Goal: Task Accomplishment & Management: Complete application form

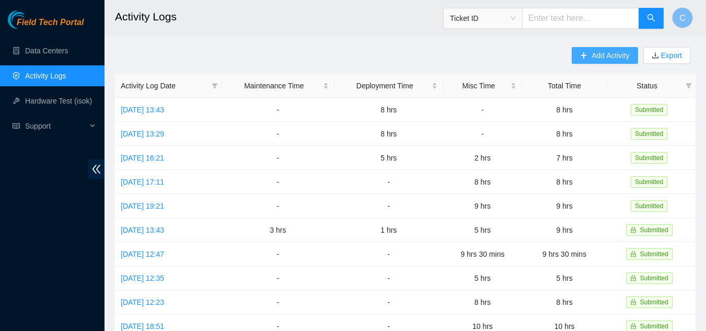
click at [600, 56] on span "Add Activity" at bounding box center [610, 55] width 38 height 11
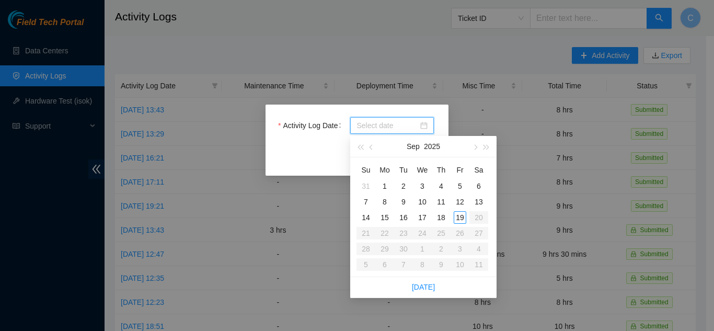
click at [392, 129] on input "Activity Log Date" at bounding box center [387, 125] width 62 height 11
type input "[DATE]"
click at [439, 219] on div "18" at bounding box center [441, 217] width 13 height 13
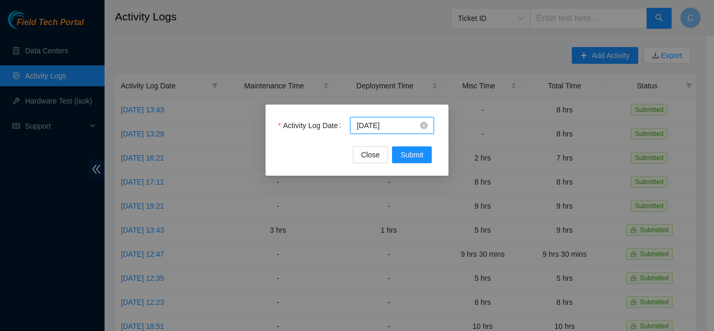
click at [385, 128] on input "[DATE]" at bounding box center [387, 125] width 62 height 11
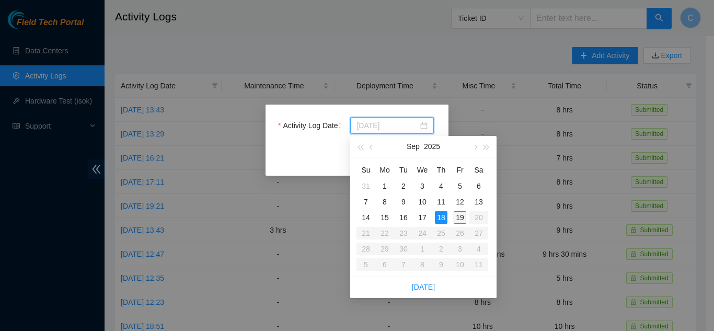
type input "[DATE]"
click at [462, 215] on div "19" at bounding box center [459, 217] width 13 height 13
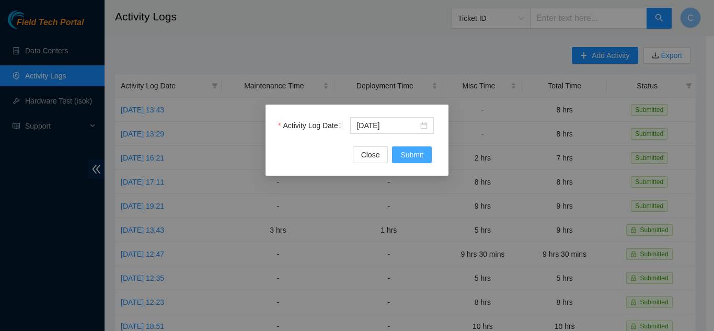
click at [421, 155] on span "Submit" at bounding box center [411, 154] width 23 height 11
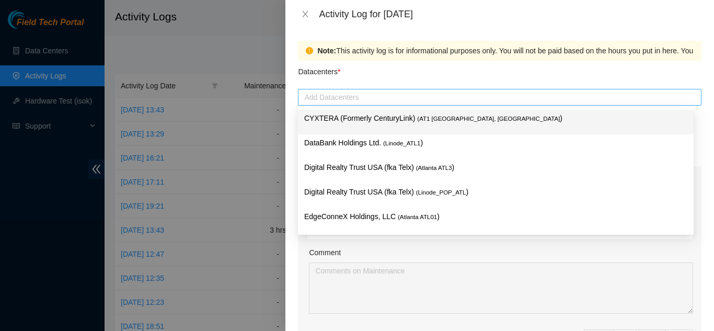
click at [340, 98] on div at bounding box center [499, 97] width 398 height 13
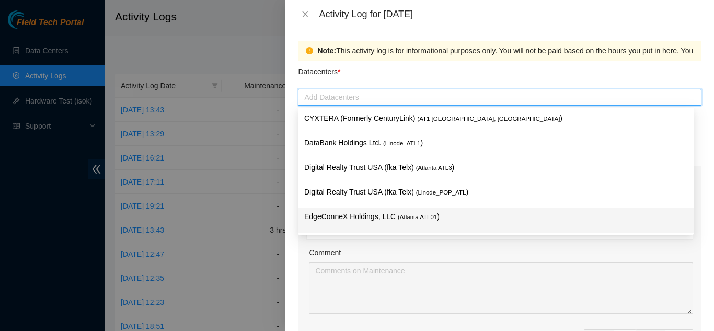
click at [312, 216] on p "EdgeConneX Holdings, LLC ( [GEOGRAPHIC_DATA] ATL01 )" at bounding box center [495, 217] width 383 height 12
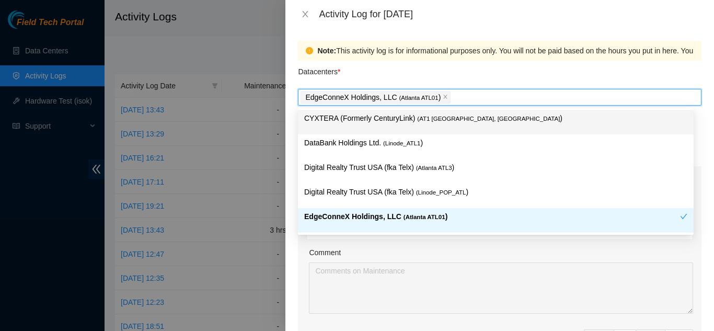
click at [325, 119] on p "CYXTERA (Formerly CenturyLink) ( AT1 [GEOGRAPHIC_DATA], [GEOGRAPHIC_DATA] )" at bounding box center [495, 118] width 383 height 12
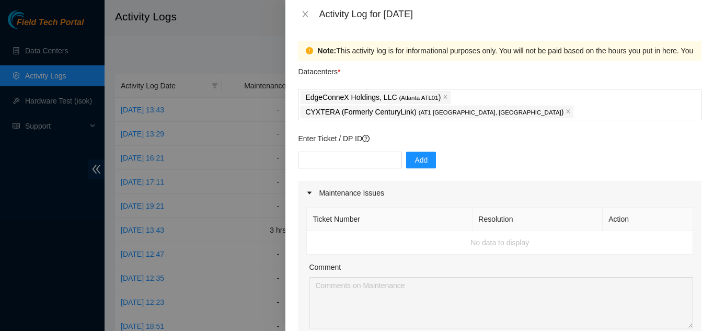
click at [353, 261] on div "Comment" at bounding box center [501, 269] width 384 height 16
click at [367, 152] on input "text" at bounding box center [350, 160] width 104 height 17
type input "DP84369"
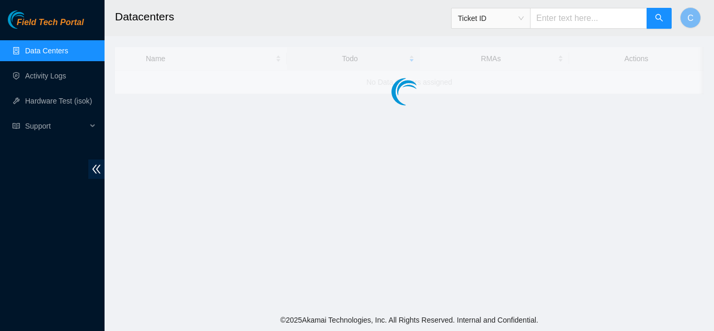
click at [365, 147] on main "Datacenters Ticket ID C Name Todo RMAs Actions No Data Centers assigned" at bounding box center [408, 154] width 609 height 309
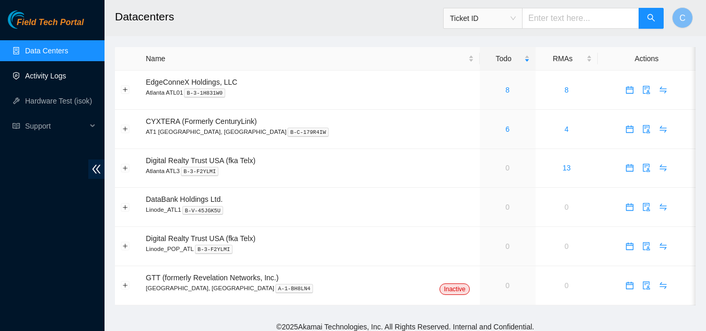
click at [40, 77] on link "Activity Logs" at bounding box center [45, 76] width 41 height 8
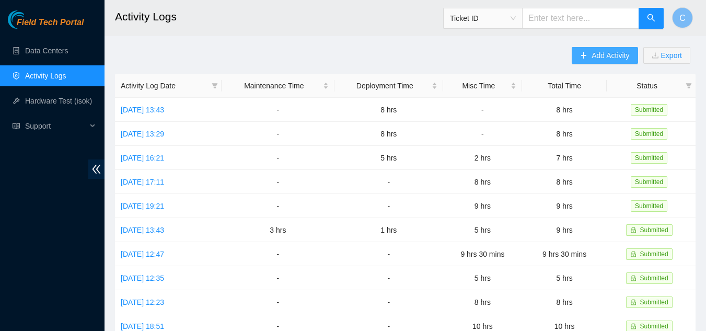
click at [594, 48] on button "Add Activity" at bounding box center [605, 55] width 66 height 17
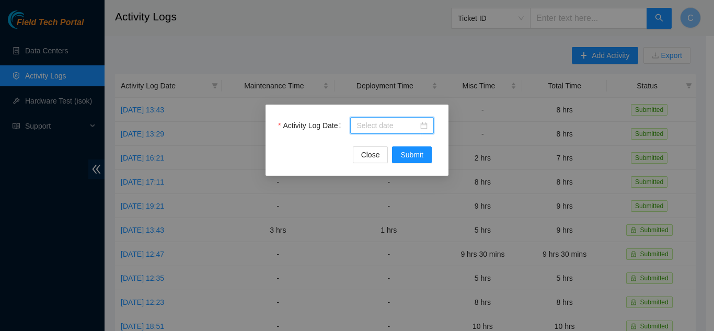
click at [396, 124] on input "Activity Log Date" at bounding box center [387, 125] width 62 height 11
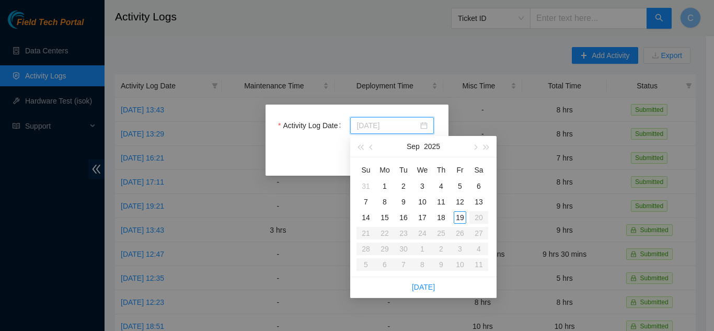
type input "2025-09-18"
type input "2025-09-19"
click at [459, 219] on div "19" at bounding box center [459, 217] width 13 height 13
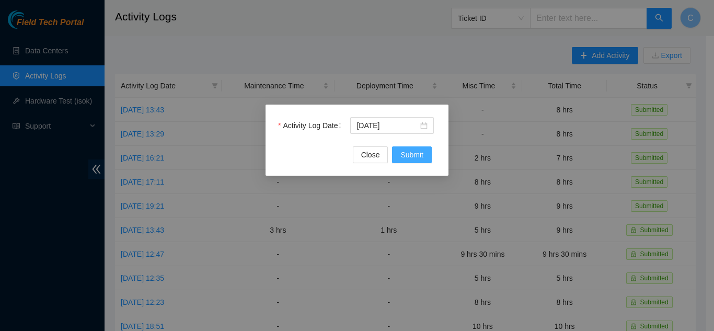
click at [410, 156] on span "Submit" at bounding box center [411, 154] width 23 height 11
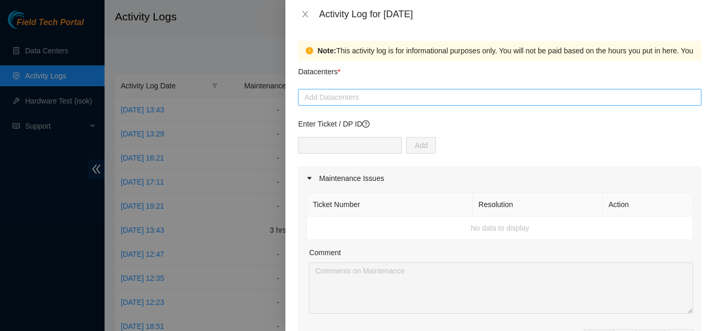
click at [378, 100] on div at bounding box center [499, 97] width 398 height 13
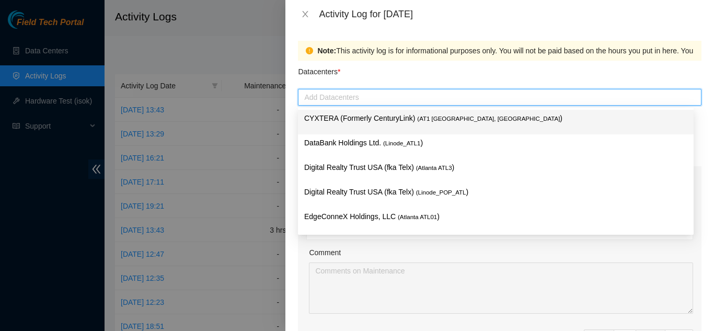
click at [369, 120] on p "CYXTERA (Formerly CenturyLink) ( AT1 [GEOGRAPHIC_DATA], [GEOGRAPHIC_DATA] )" at bounding box center [495, 118] width 383 height 12
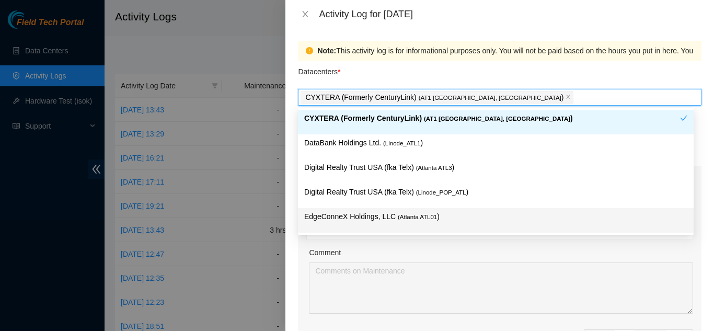
click at [351, 217] on p "EdgeConneX Holdings, LLC ( [GEOGRAPHIC_DATA] ATL01 )" at bounding box center [495, 217] width 383 height 12
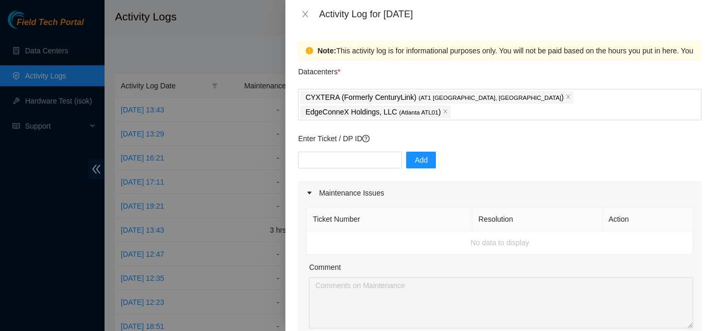
click at [305, 248] on div "Ticket Number Resolution Action No data to display Comment Duration 0 hrs 0 mins" at bounding box center [499, 295] width 403 height 180
click at [340, 152] on input "text" at bounding box center [350, 160] width 104 height 17
type input "DP84369"
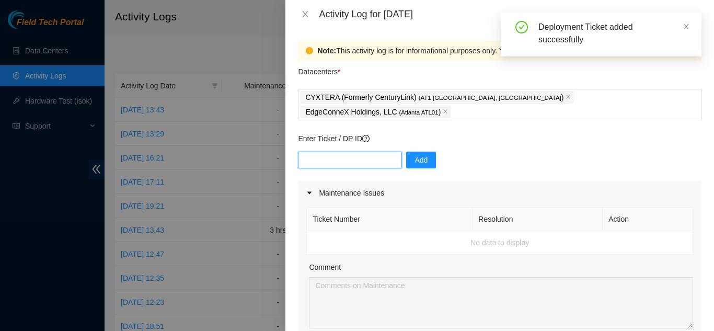
click at [340, 152] on input "text" at bounding box center [350, 160] width 104 height 17
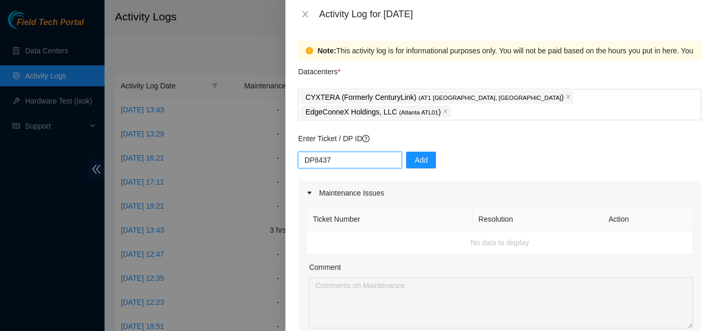
type input "DP84370"
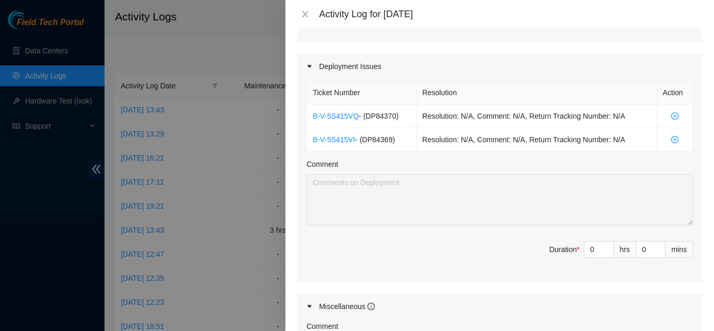
scroll to position [345, 0]
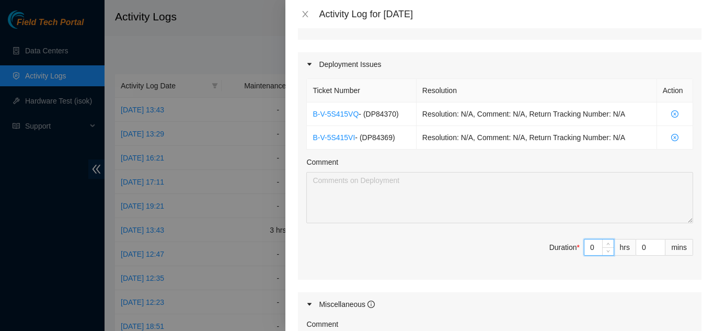
click at [587, 239] on input "0" at bounding box center [598, 247] width 29 height 16
type input "09"
type input "9"
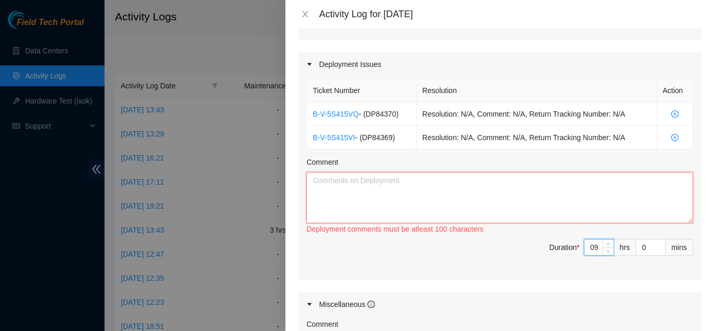
type input "9"
click at [511, 201] on textarea "Comment" at bounding box center [499, 197] width 387 height 51
click at [585, 239] on input "9" at bounding box center [598, 247] width 29 height 16
type input "0"
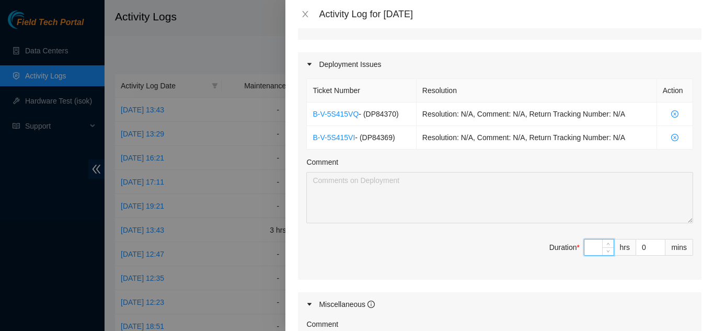
type input "8"
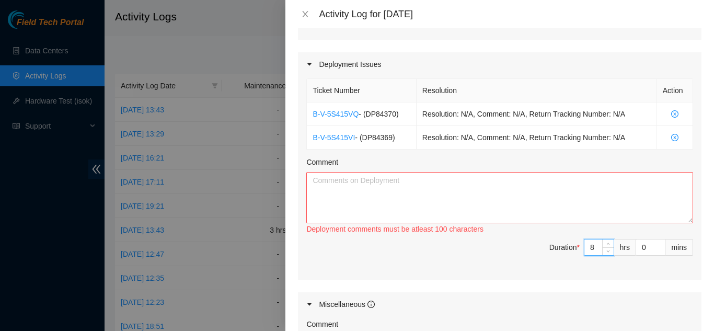
type input "8"
click at [526, 199] on textarea "Comment" at bounding box center [499, 197] width 387 height 51
type textarea "t"
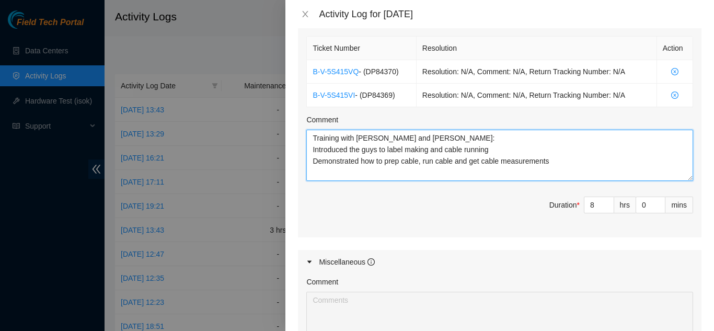
scroll to position [400, 0]
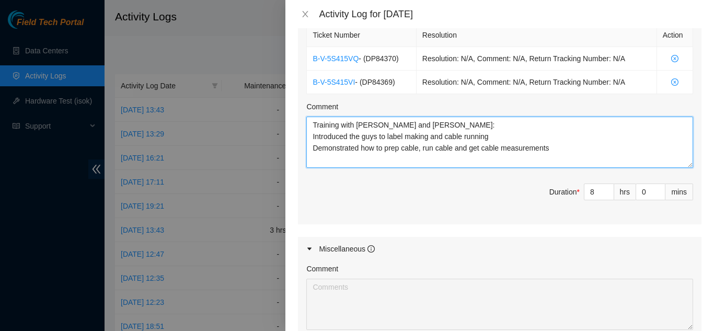
click at [385, 135] on textarea "Training with Elijah and Chris: Introduced the guys to label making and cable r…" at bounding box center [499, 142] width 387 height 51
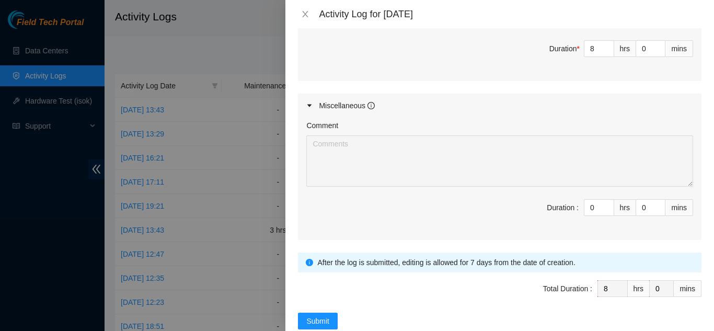
scroll to position [552, 0]
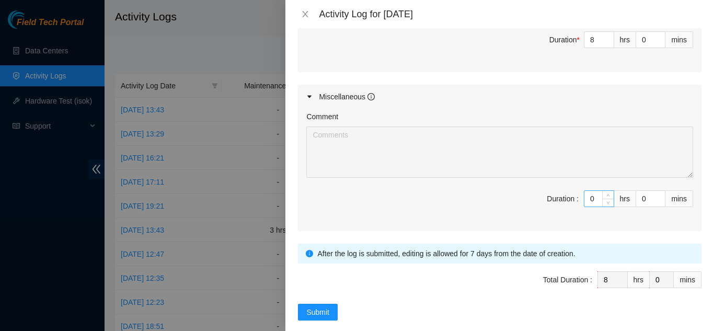
type textarea "Training with Elijah and Chris: Introduced the guys to label making and cable r…"
click at [586, 191] on input "0" at bounding box center [598, 199] width 29 height 16
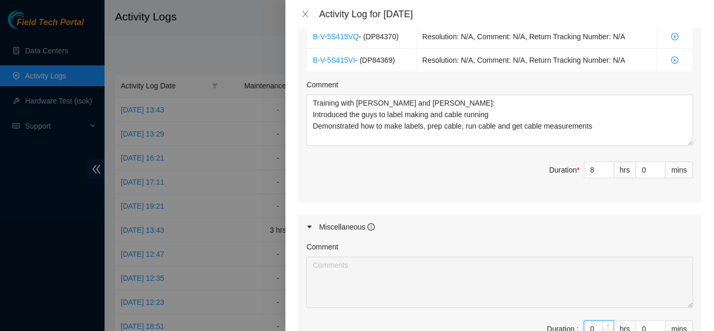
scroll to position [418, 0]
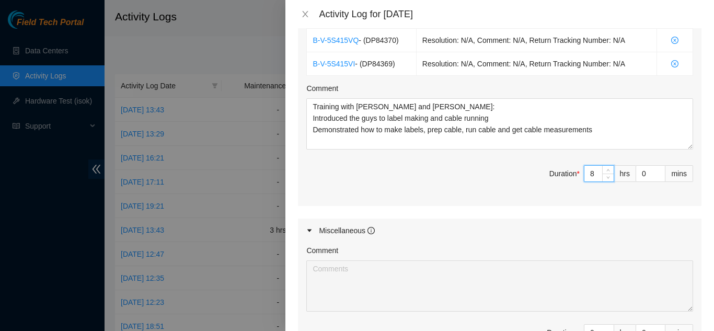
click at [587, 166] on input "8" at bounding box center [598, 174] width 29 height 16
type input "0"
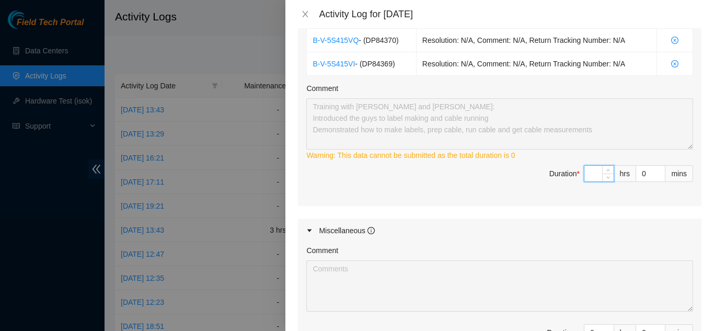
type input "7"
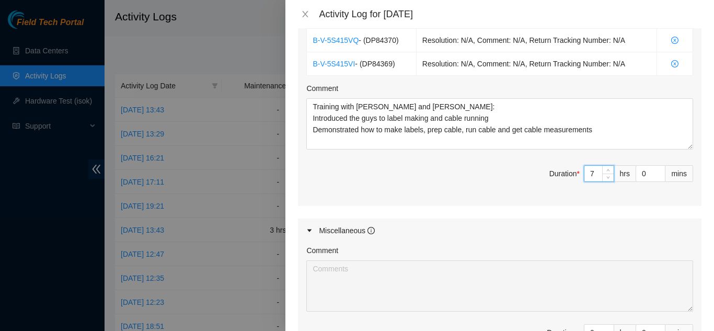
scroll to position [552, 0]
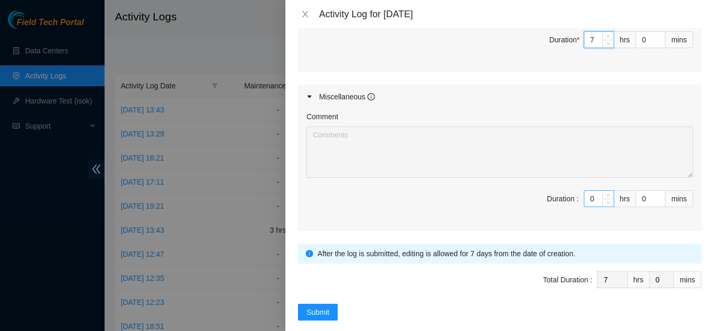
type input "7"
click at [587, 191] on input "0" at bounding box center [598, 199] width 29 height 16
type input "02"
type input "9"
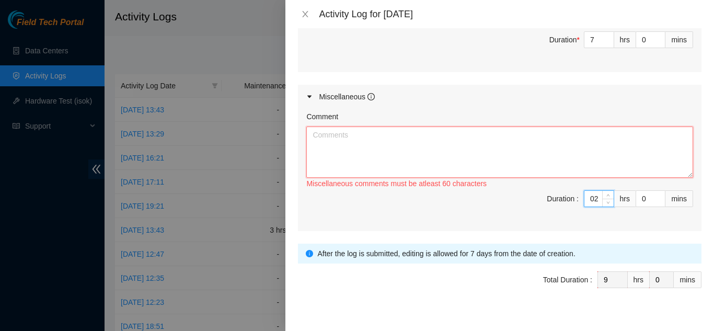
type input "2"
click at [533, 148] on textarea "Comment" at bounding box center [499, 151] width 387 height 51
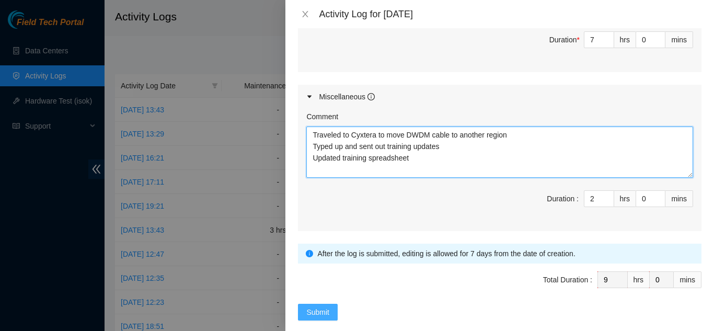
type textarea "Traveled to Cyxtera to move DWDM cable to another region Typed up and sent out …"
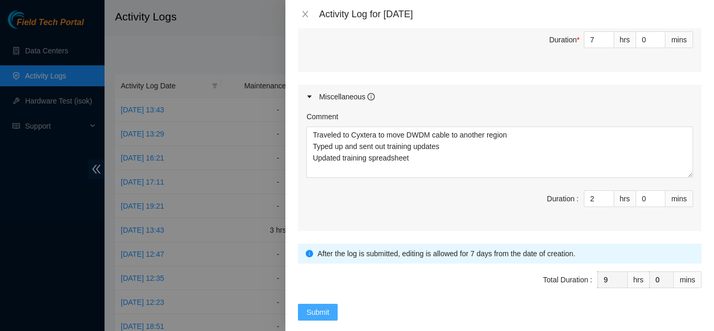
click at [328, 306] on span "Submit" at bounding box center [317, 311] width 23 height 11
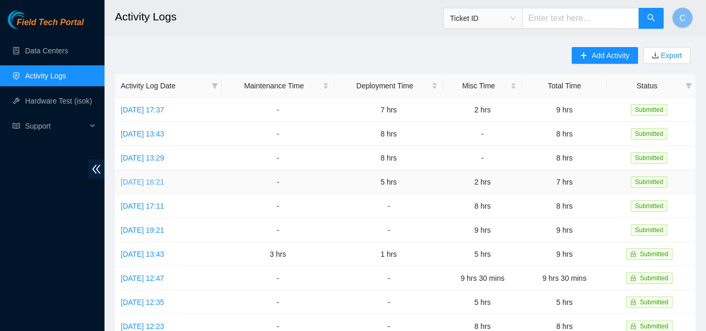
click at [160, 181] on link "[DATE] 16:21" at bounding box center [142, 182] width 43 height 8
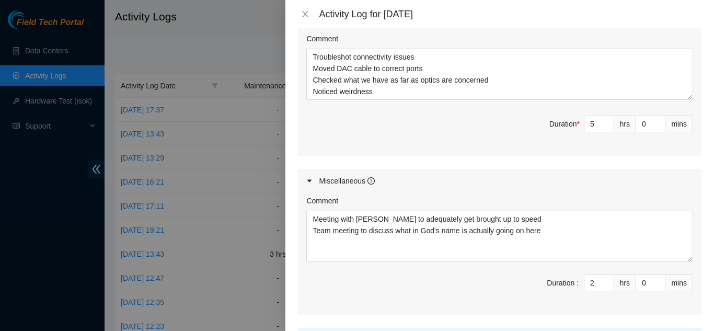
scroll to position [453, 0]
click at [588, 124] on input "5" at bounding box center [598, 125] width 29 height 16
type input "2"
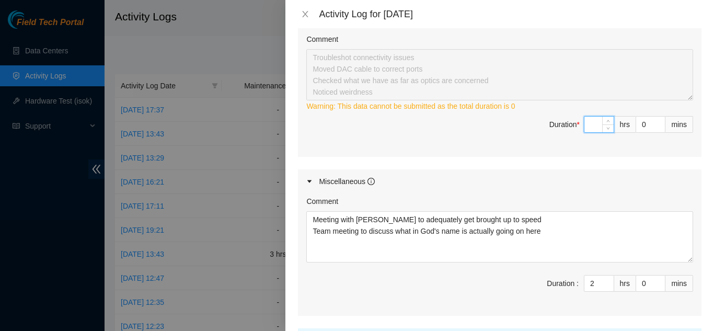
type input "6"
type input "8"
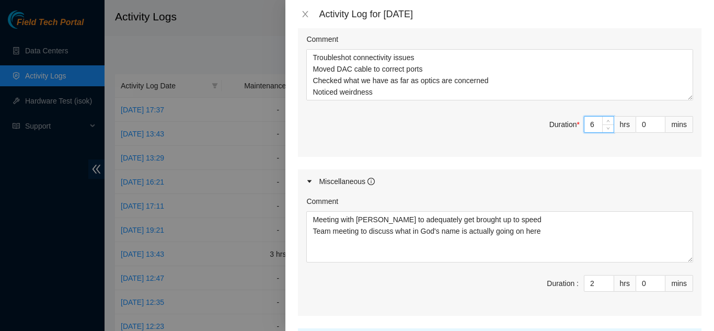
type input "6"
click at [495, 148] on div "Ticket Number Resolution Action B-W-12DGHWO Resolution: Other, Comment: N/A, Re…" at bounding box center [499, 55] width 403 height 203
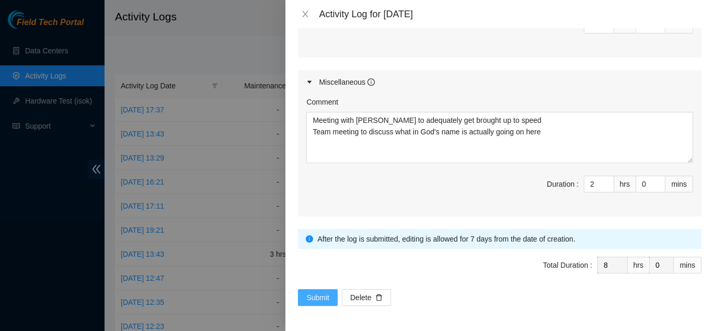
click at [310, 303] on button "Submit" at bounding box center [318, 297] width 40 height 17
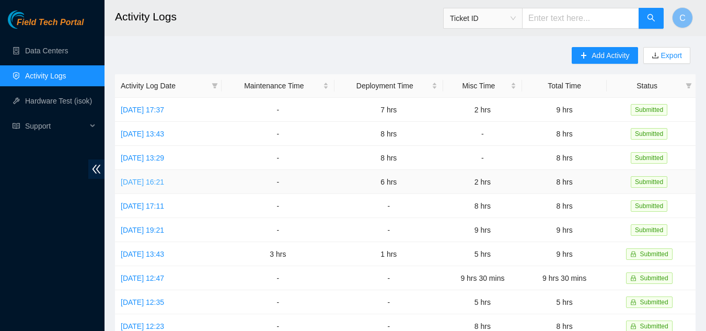
click at [157, 179] on link "[DATE] 16:21" at bounding box center [142, 182] width 43 height 8
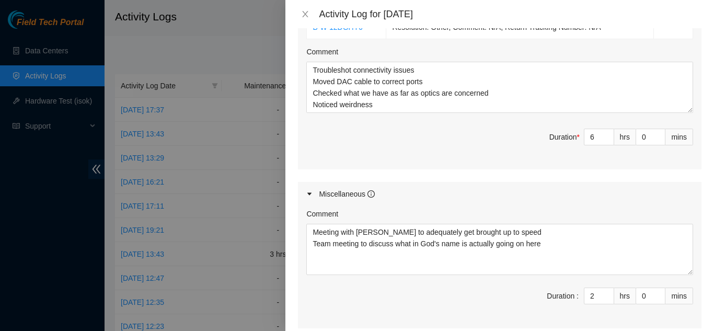
scroll to position [446, 0]
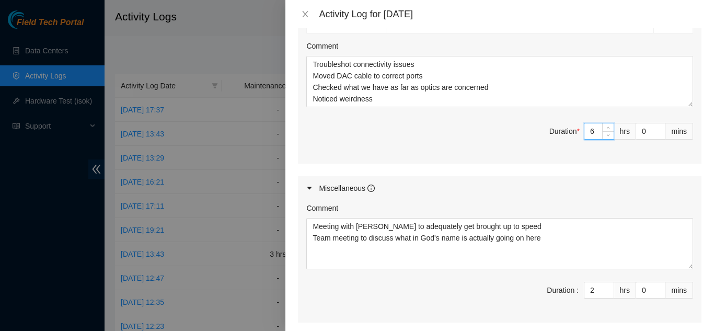
click at [590, 133] on input "6" at bounding box center [598, 131] width 29 height 16
type input "2"
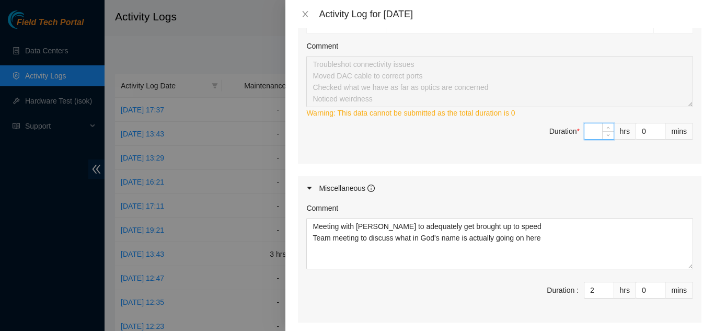
type input "5"
type input "7"
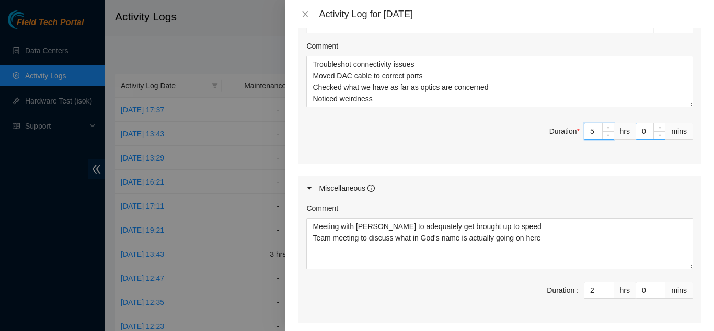
type input "5"
click at [641, 132] on input "0" at bounding box center [650, 131] width 29 height 16
type input "45"
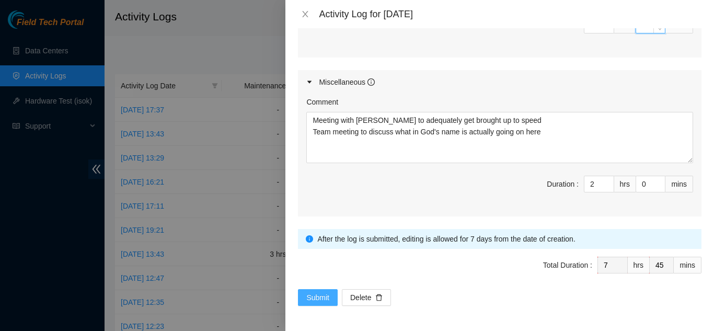
type input "45"
click at [312, 301] on span "Submit" at bounding box center [317, 297] width 23 height 11
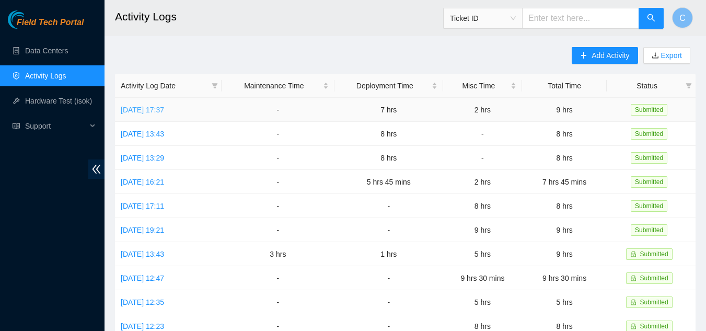
click at [164, 113] on link "Fri, 19 Sep 2025 17:37" at bounding box center [142, 110] width 43 height 8
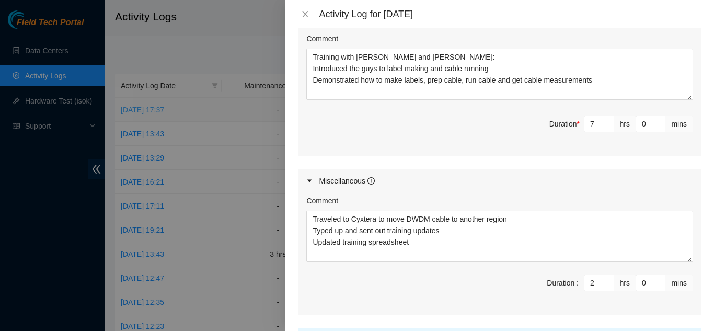
scroll to position [469, 0]
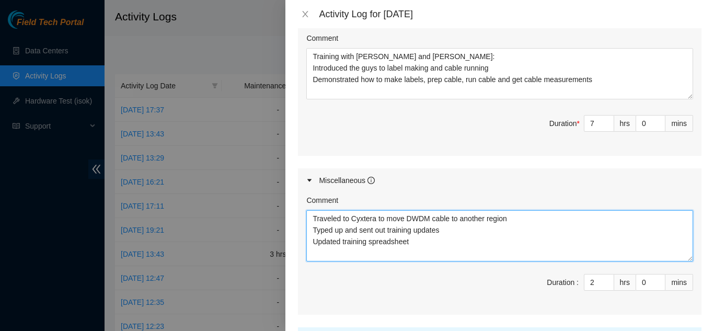
click at [520, 210] on textarea "Traveled to Cyxtera to move DWDM cable to another region Typed up and sent out …" at bounding box center [499, 235] width 387 height 51
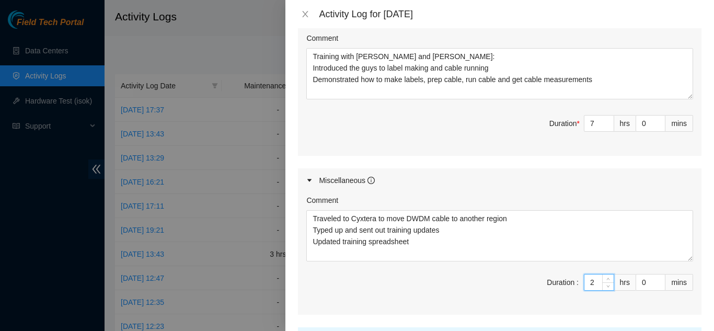
click at [589, 274] on input "2" at bounding box center [598, 282] width 29 height 16
type input "7"
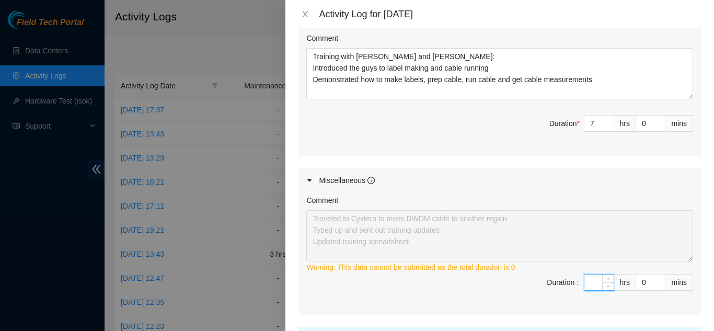
type input "3"
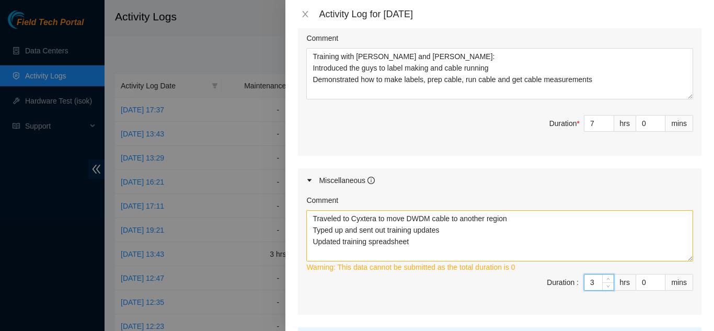
type input "10"
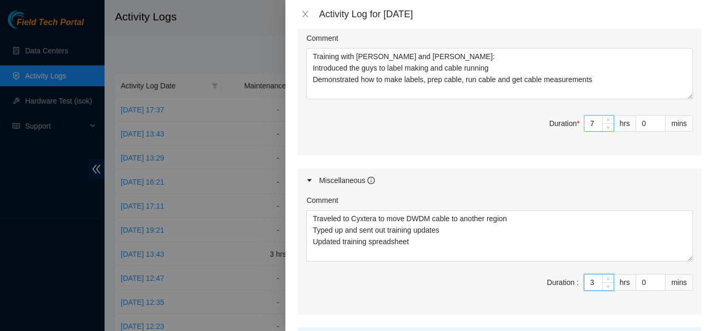
type input "3"
click at [586, 115] on input "7" at bounding box center [598, 123] width 29 height 16
type input "3"
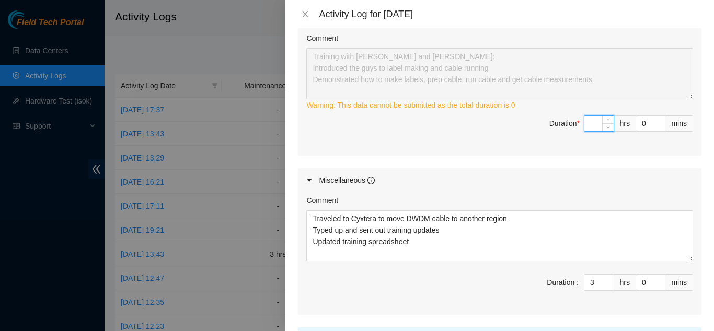
type input "6"
type input "9"
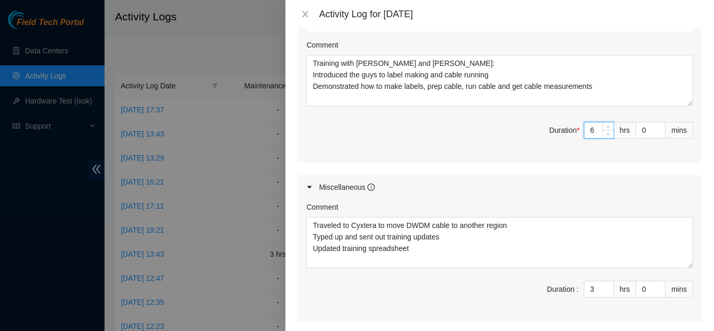
scroll to position [458, 0]
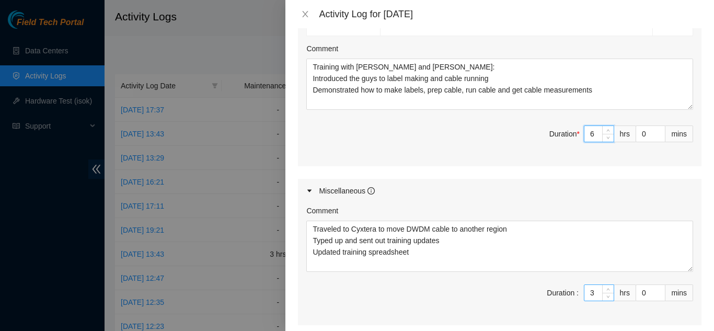
type input "6"
click at [587, 285] on input "3" at bounding box center [598, 293] width 29 height 16
click at [636, 285] on input "0" at bounding box center [650, 293] width 29 height 16
type input "15"
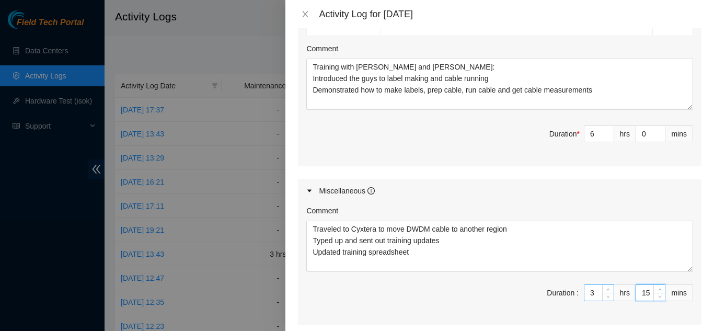
type input "15"
click at [592, 285] on input "3" at bounding box center [598, 293] width 29 height 16
type input "6"
type input "4"
type input "10"
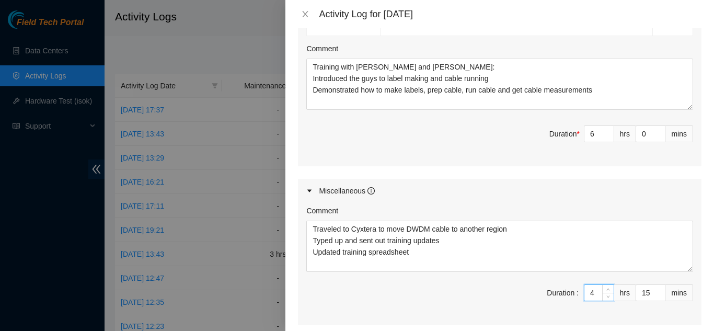
type input "4"
click at [478, 284] on span "Duration : 4 hrs 15 mins" at bounding box center [499, 298] width 387 height 29
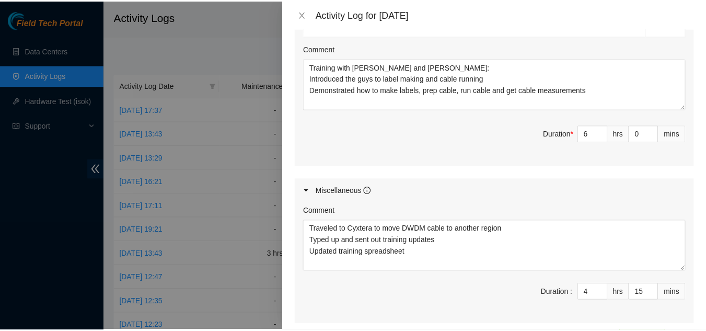
scroll to position [552, 0]
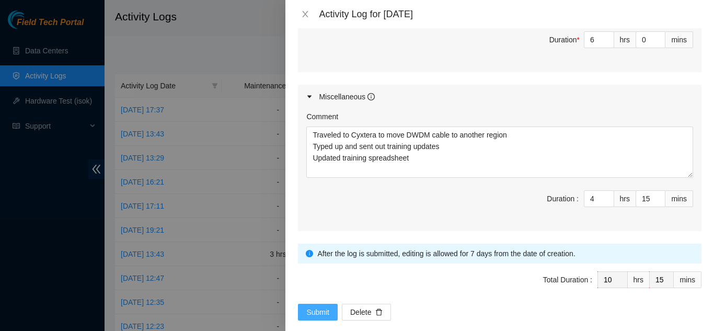
click at [314, 306] on span "Submit" at bounding box center [317, 311] width 23 height 11
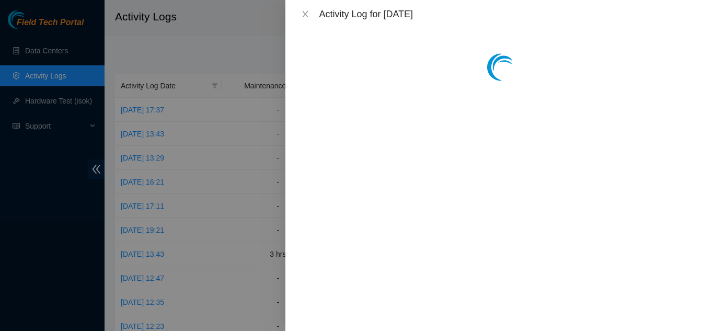
scroll to position [0, 0]
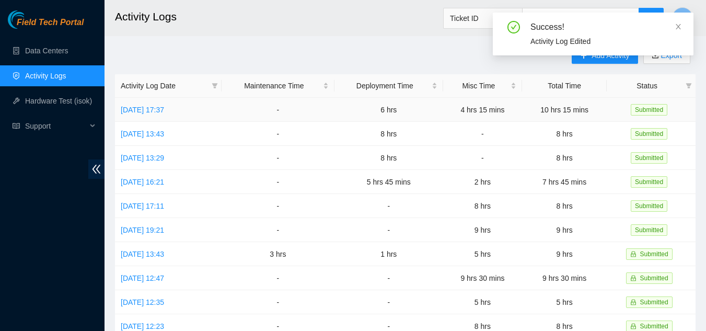
click at [167, 103] on td "Fri, 19 Sep 2025 17:37" at bounding box center [168, 110] width 107 height 24
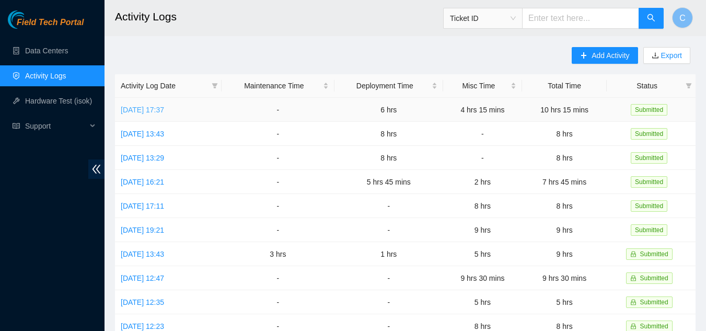
click at [164, 109] on link "Fri, 19 Sep 2025 17:37" at bounding box center [142, 110] width 43 height 8
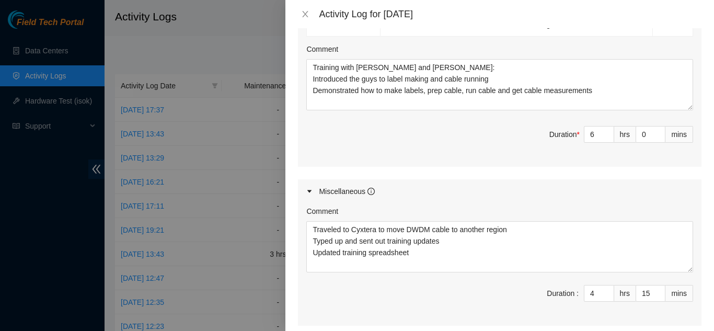
scroll to position [458, 0]
click at [587, 285] on input "4" at bounding box center [598, 293] width 29 height 16
type input "6"
type input "3"
type input "9"
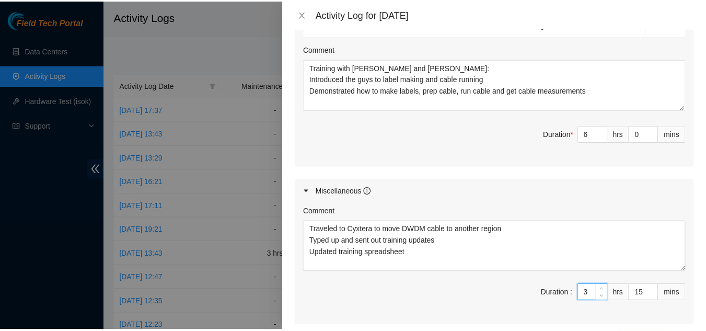
scroll to position [552, 0]
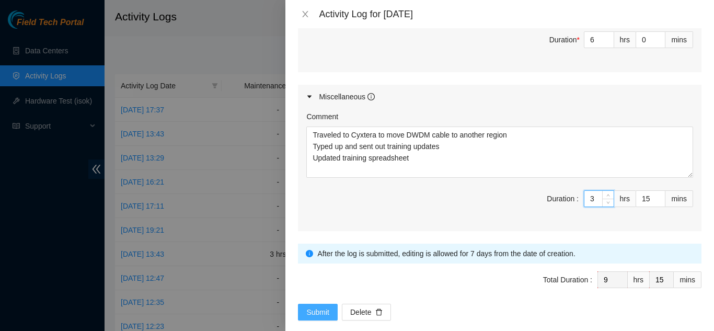
type input "3"
click at [308, 306] on span "Submit" at bounding box center [317, 311] width 23 height 11
